Goal: Use online tool/utility: Utilize a website feature to perform a specific function

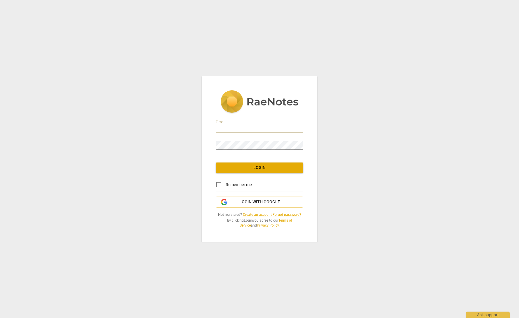
type input "[EMAIL_ADDRESS][DOMAIN_NAME]"
click at [248, 170] on span "Login" at bounding box center [259, 168] width 78 height 6
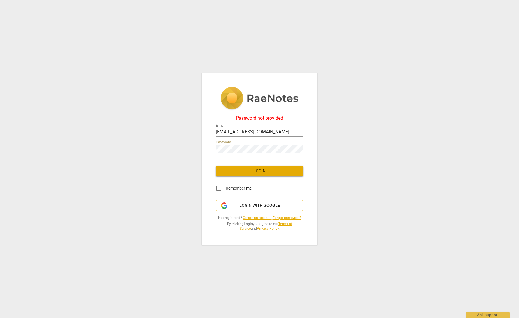
click at [246, 204] on span "Login with Google" at bounding box center [259, 206] width 41 height 6
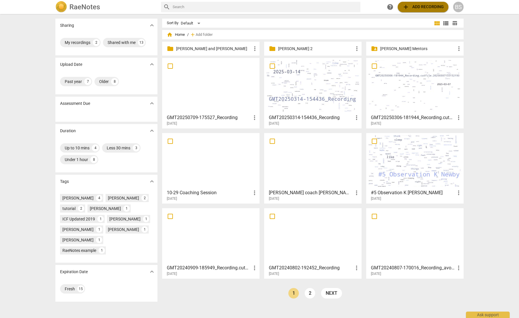
click at [415, 7] on span "add Add recording" at bounding box center [422, 6] width 41 height 7
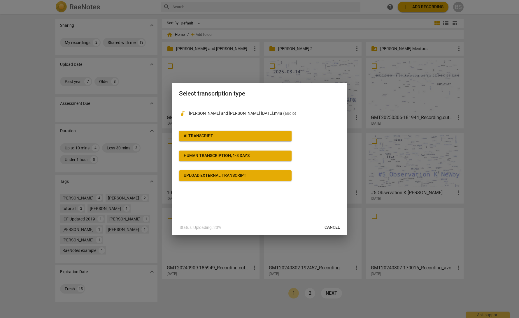
click at [219, 137] on span "AI Transcript" at bounding box center [235, 136] width 103 height 6
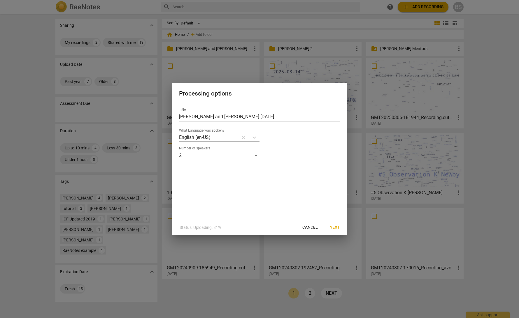
click at [335, 228] on span "Next" at bounding box center [334, 228] width 10 height 6
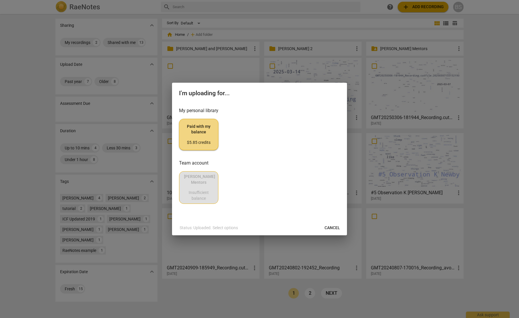
click at [201, 141] on div "$5.85 credits" at bounding box center [198, 143] width 29 height 6
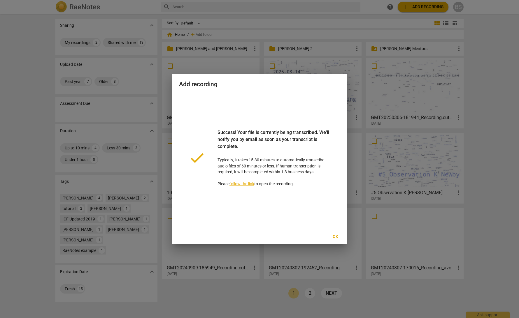
click at [336, 237] on span "Ok" at bounding box center [335, 237] width 9 height 6
